Goal: Check status: Check status

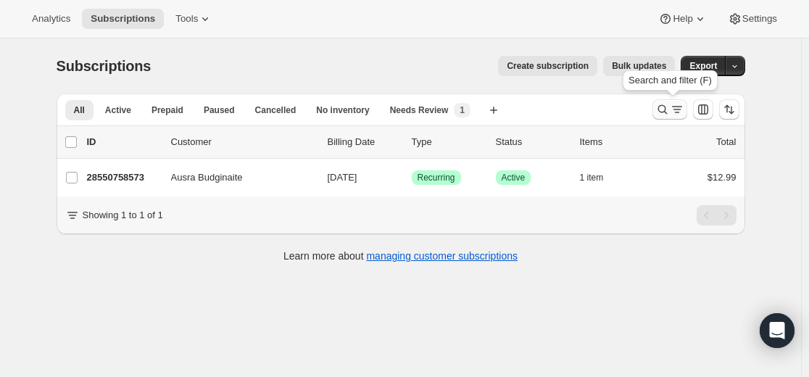
click at [668, 106] on icon "Search and filter results" at bounding box center [662, 109] width 14 height 14
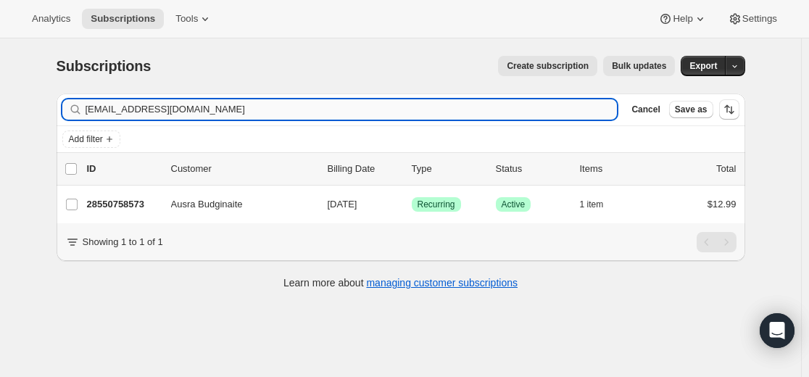
click at [551, 110] on input "[EMAIL_ADDRESS][DOMAIN_NAME]" at bounding box center [352, 109] width 532 height 20
type input "[EMAIL_ADDRESS][DOMAIN_NAME]"
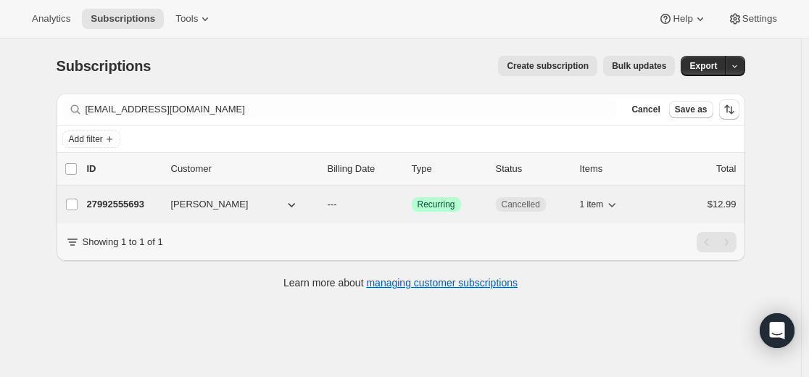
click at [143, 202] on p "27992555693" at bounding box center [123, 204] width 72 height 14
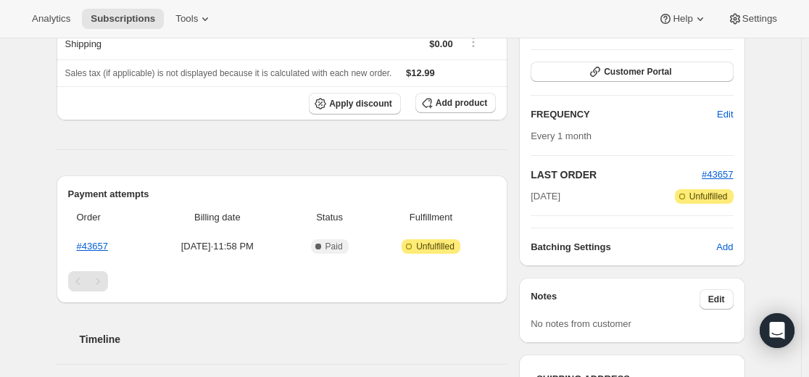
scroll to position [217, 0]
click at [94, 245] on link "#43657" at bounding box center [92, 245] width 31 height 11
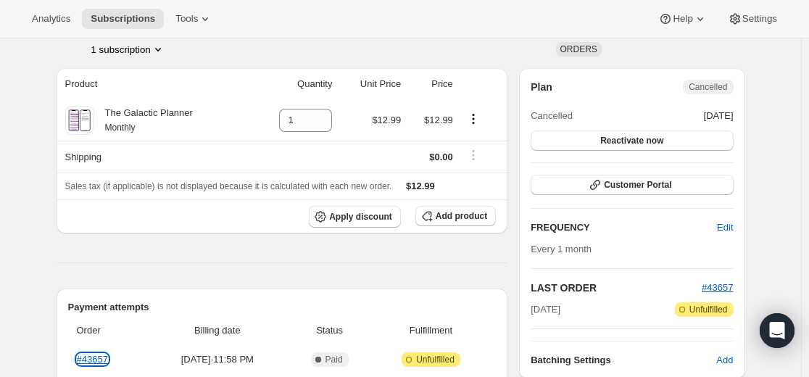
scroll to position [0, 0]
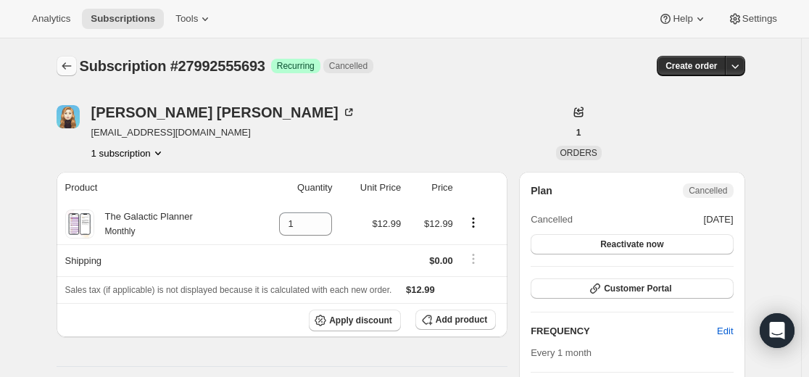
click at [72, 59] on button "Subscriptions" at bounding box center [67, 66] width 20 height 20
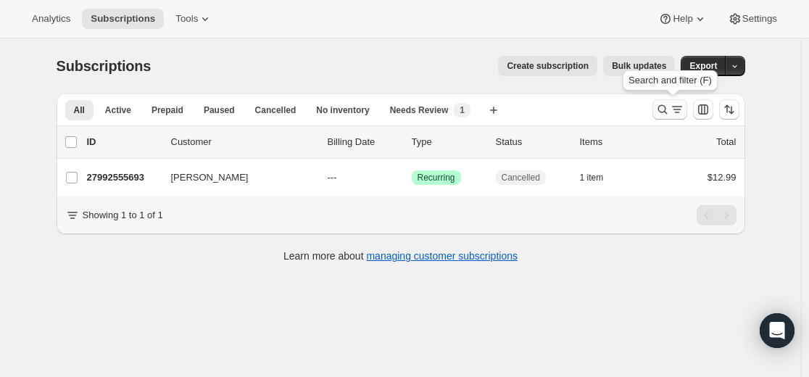
click at [673, 108] on icon "Search and filter results" at bounding box center [677, 109] width 14 height 14
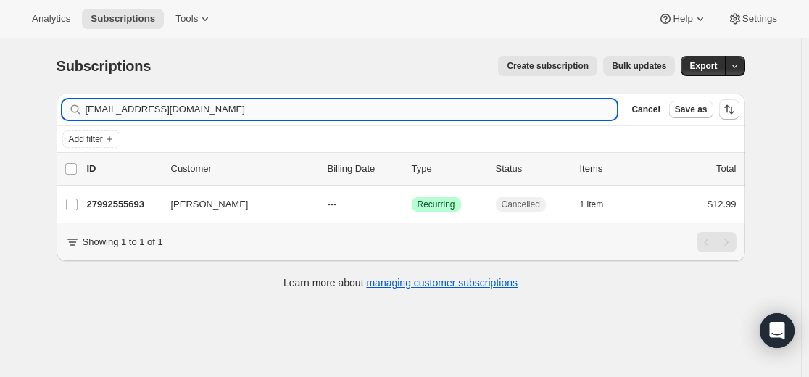
click at [518, 108] on input "[EMAIL_ADDRESS][DOMAIN_NAME]" at bounding box center [352, 109] width 532 height 20
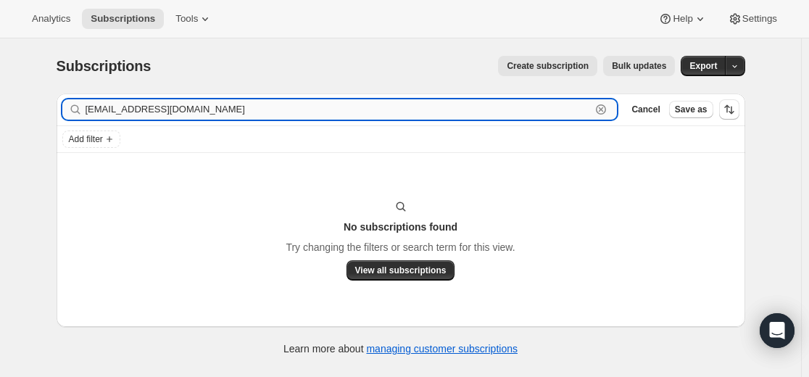
click at [235, 104] on input "[EMAIL_ADDRESS][DOMAIN_NAME]" at bounding box center [339, 109] width 506 height 20
paste input "26559053997"
type input "26559053997"
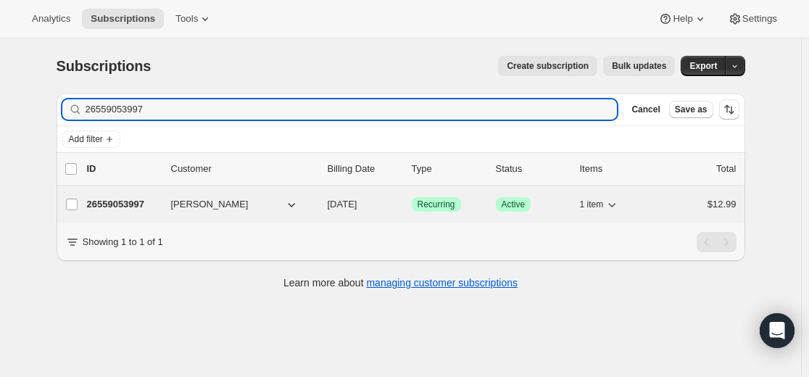
click at [131, 204] on p "26559053997" at bounding box center [123, 204] width 72 height 14
